Goal: Find specific fact: Find specific fact

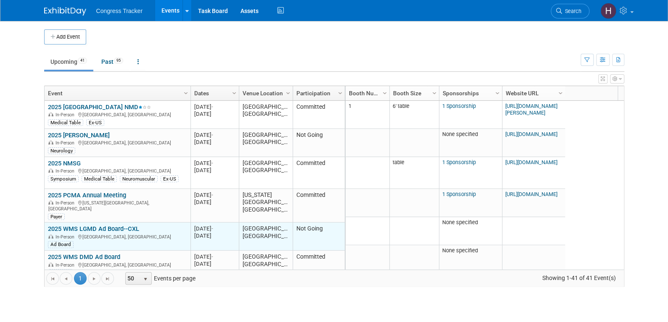
click at [84, 225] on link "2025 WMS LGMD Ad Board--CXL" at bounding box center [93, 229] width 91 height 8
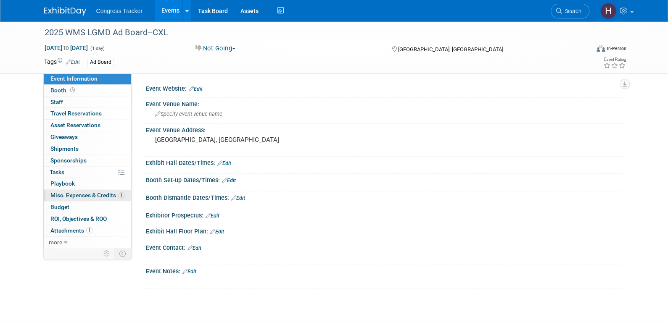
click at [74, 197] on span "Misc. Expenses & Credits 1" at bounding box center [87, 195] width 74 height 7
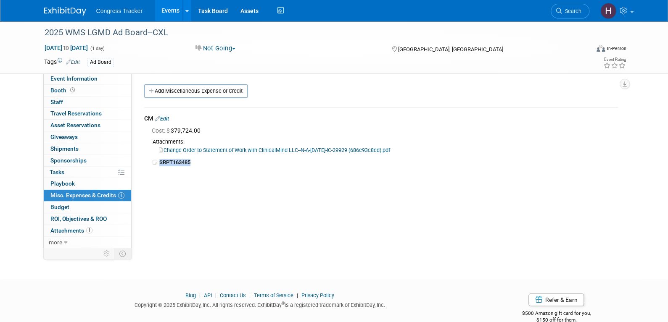
drag, startPoint x: 200, startPoint y: 164, endPoint x: 159, endPoint y: 163, distance: 41.6
click at [159, 163] on td "SRPT163485" at bounding box center [388, 162] width 458 height 7
copy b "SRPT163485"
